Goal: Complete application form

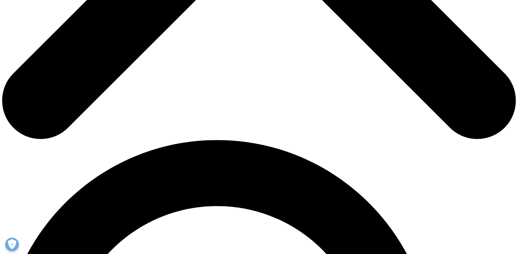
scroll to position [437, 0]
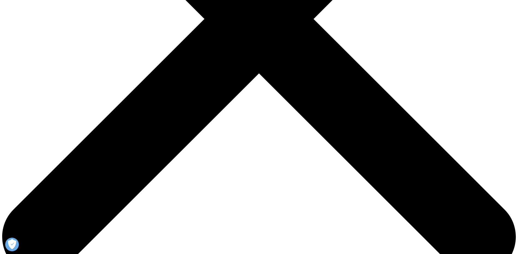
type input "Strategy team"
type input "NICE"
type input "florence.chalker@nice.org.uk"
select select "[GEOGRAPHIC_DATA]"
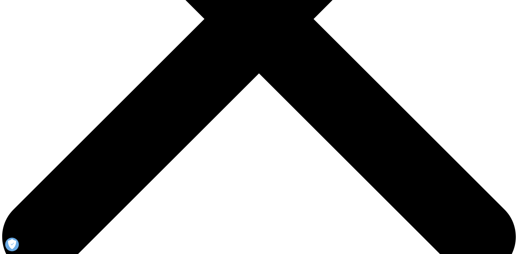
drag, startPoint x: 149, startPoint y: 132, endPoint x: 119, endPoint y: 131, distance: 30.3
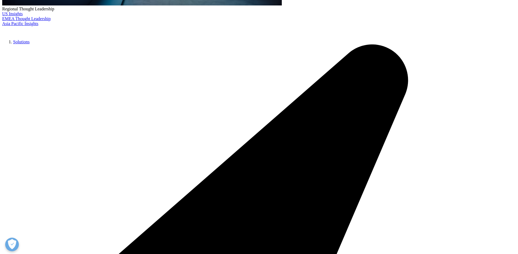
type input "florence"
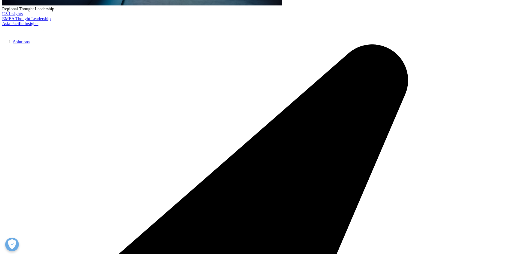
type input "CHALKER"
type input "h"
type input "Head of Strategy"
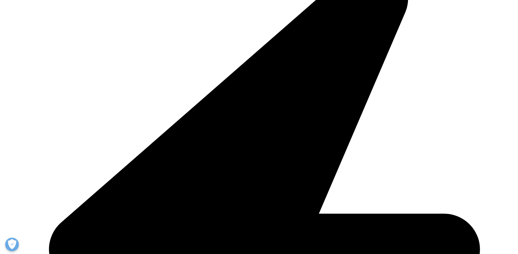
type input "NICE"
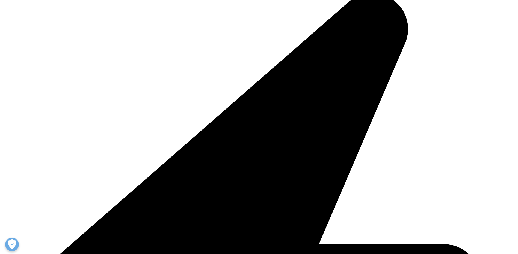
scroll to position [146, 322]
drag, startPoint x: 103, startPoint y: 182, endPoint x: 201, endPoint y: 186, distance: 97.5
drag, startPoint x: 201, startPoint y: 186, endPoint x: 173, endPoint y: 221, distance: 44.5
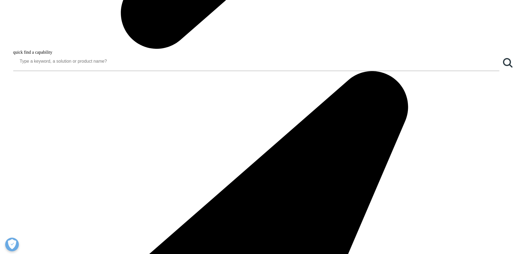
scroll to position [925, 0]
